Goal: Check status

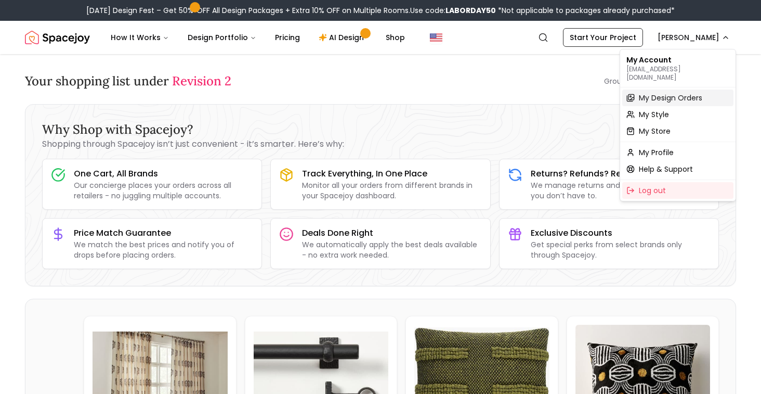
click at [673, 93] on span "My Design Orders" at bounding box center [670, 98] width 63 height 10
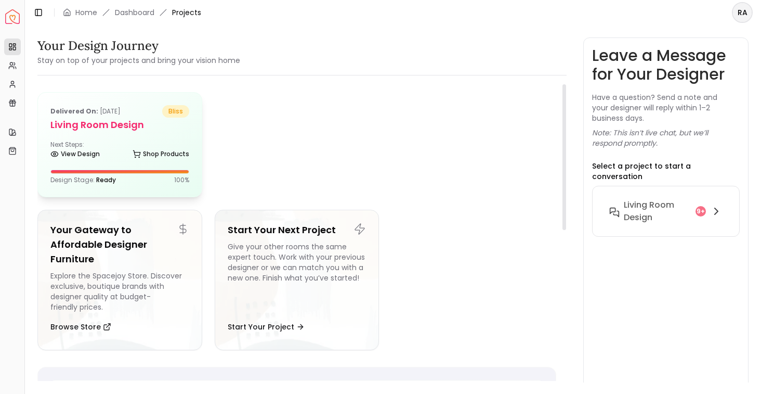
click at [175, 134] on div "Delivered on: [DATE] bliss Living Room design Next Steps: View Design Shop Prod…" at bounding box center [120, 145] width 164 height 104
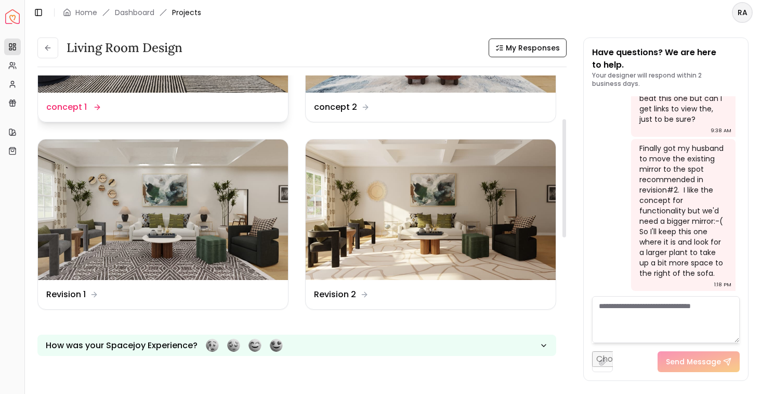
scroll to position [180, 0]
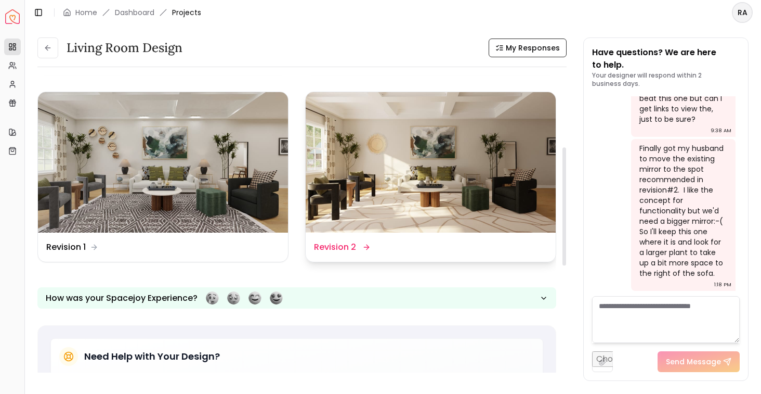
click at [504, 185] on img at bounding box center [431, 162] width 250 height 141
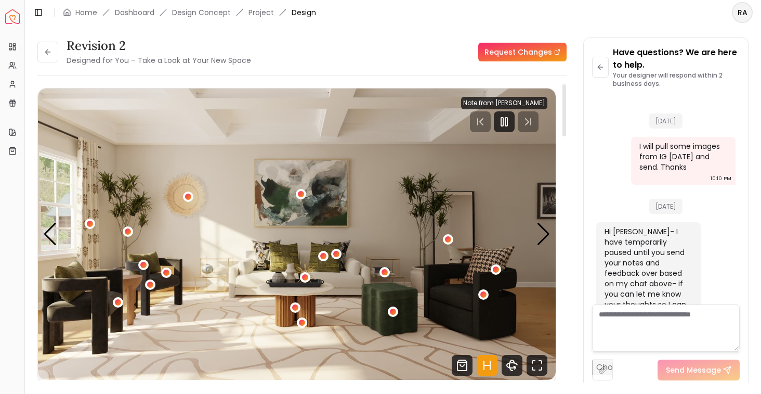
scroll to position [2926, 0]
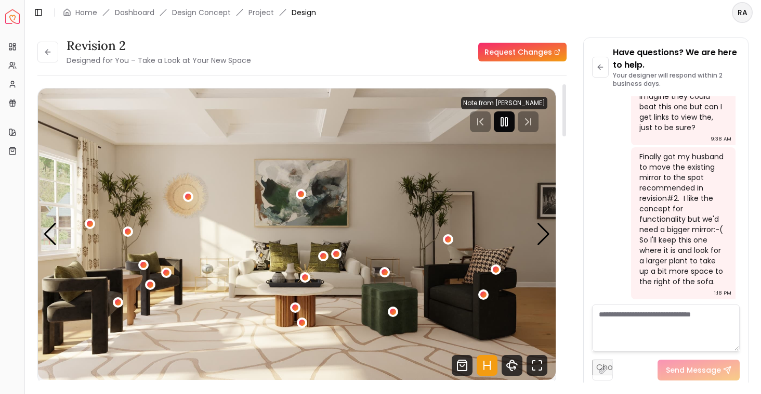
click at [508, 122] on rect "Pause" at bounding box center [506, 122] width 2 height 8
